Goal: Task Accomplishment & Management: Manage account settings

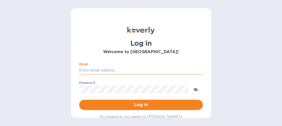
click at [118, 69] on input "Email" at bounding box center [141, 71] width 124 height 8
type input "hlove7702@gmail.com"
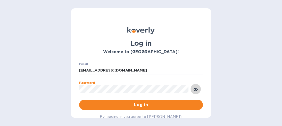
click at [195, 89] on icon "toggle password visibility" at bounding box center [195, 89] width 3 height 3
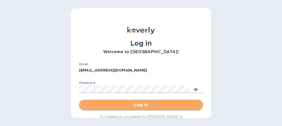
click at [145, 103] on span "Log in" at bounding box center [141, 105] width 116 height 6
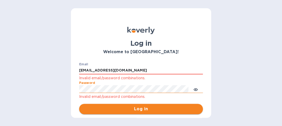
click at [131, 108] on span "Log in" at bounding box center [141, 109] width 116 height 6
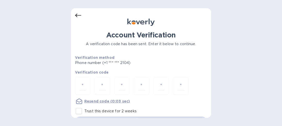
click at [93, 23] on div at bounding box center [141, 23] width 132 height 8
click at [84, 85] on input "number" at bounding box center [83, 86] width 7 height 10
type input "8"
type input "7"
type input "2"
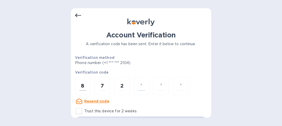
type input "4"
type input "8"
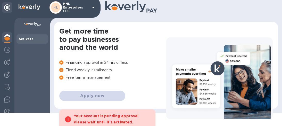
scroll to position [18, 0]
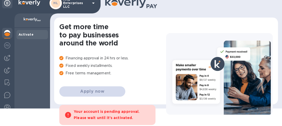
click at [235, 54] on div at bounding box center [219, 74] width 107 height 82
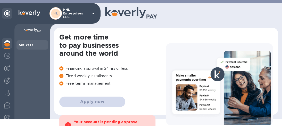
scroll to position [0, 0]
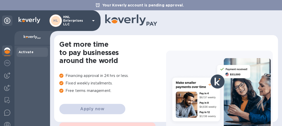
click at [29, 50] on b "Activate" at bounding box center [26, 52] width 15 height 4
click at [7, 51] on img at bounding box center [7, 51] width 6 height 6
click at [93, 20] on icon at bounding box center [93, 20] width 3 height 1
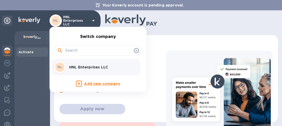
click at [175, 42] on div at bounding box center [141, 63] width 282 height 126
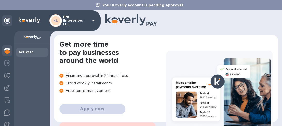
click at [175, 42] on div "Get more time to pay businesses around the world Financing approval in 24 hrs o…" at bounding box center [166, 91] width 214 height 102
click at [24, 51] on b "Activate" at bounding box center [26, 52] width 15 height 4
click at [26, 52] on b "Activate" at bounding box center [26, 52] width 15 height 4
click at [7, 62] on img at bounding box center [7, 63] width 6 height 6
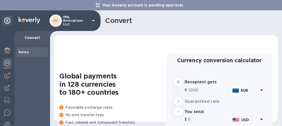
type input "1,178.38"
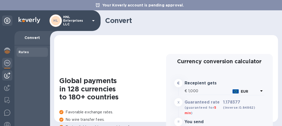
click at [7, 75] on img at bounding box center [7, 75] width 6 height 6
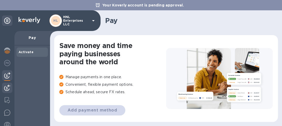
click at [7, 89] on img at bounding box center [7, 88] width 6 height 6
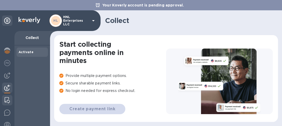
click at [6, 98] on img at bounding box center [7, 100] width 5 height 6
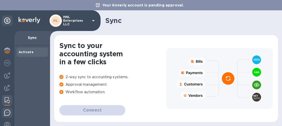
click at [7, 112] on img at bounding box center [7, 112] width 6 height 6
click at [166, 94] on div at bounding box center [219, 78] width 107 height 61
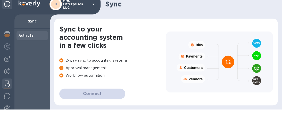
scroll to position [18, 0]
